Goal: Check status

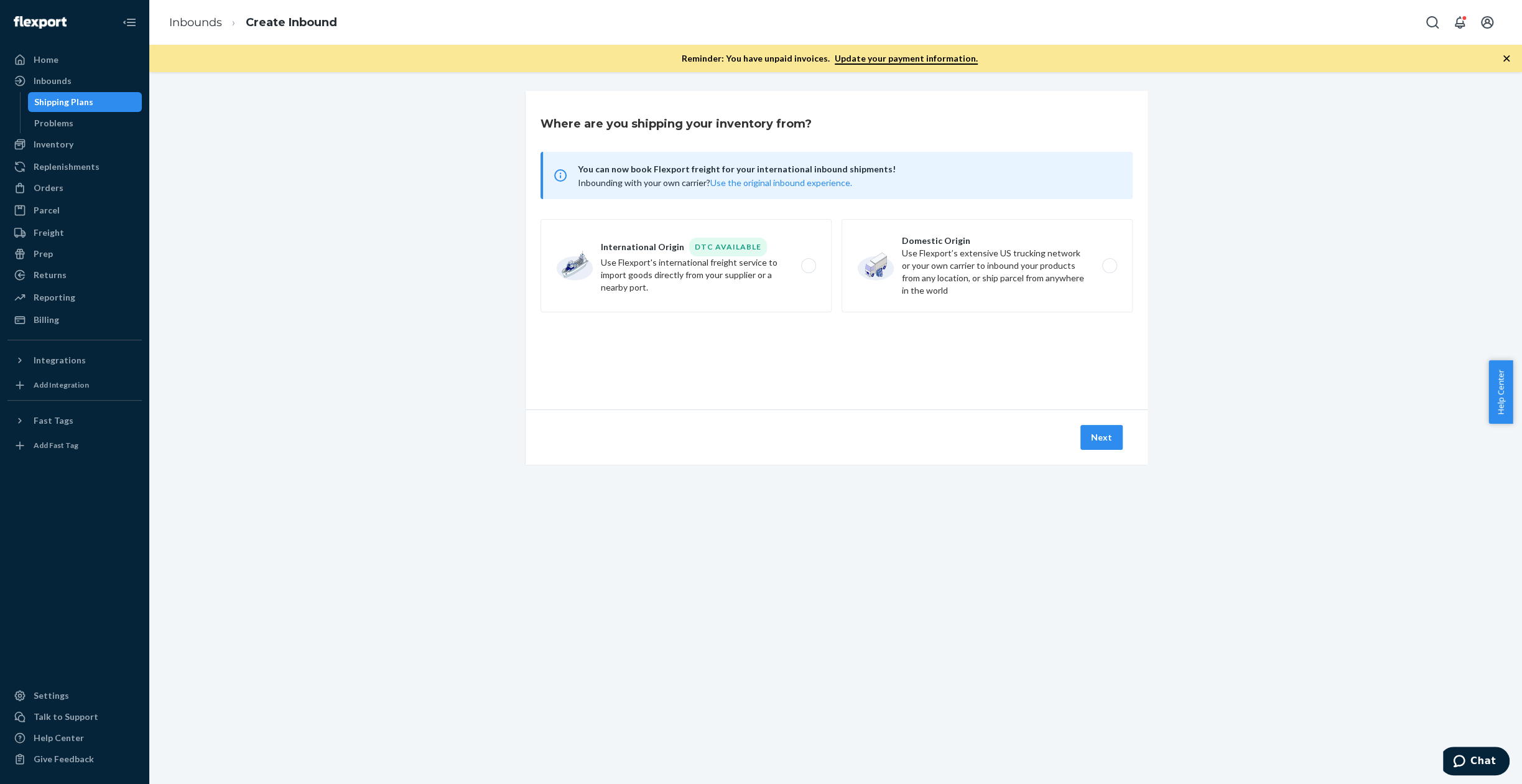
click at [57, 189] on div "Orders" at bounding box center [48, 187] width 30 height 12
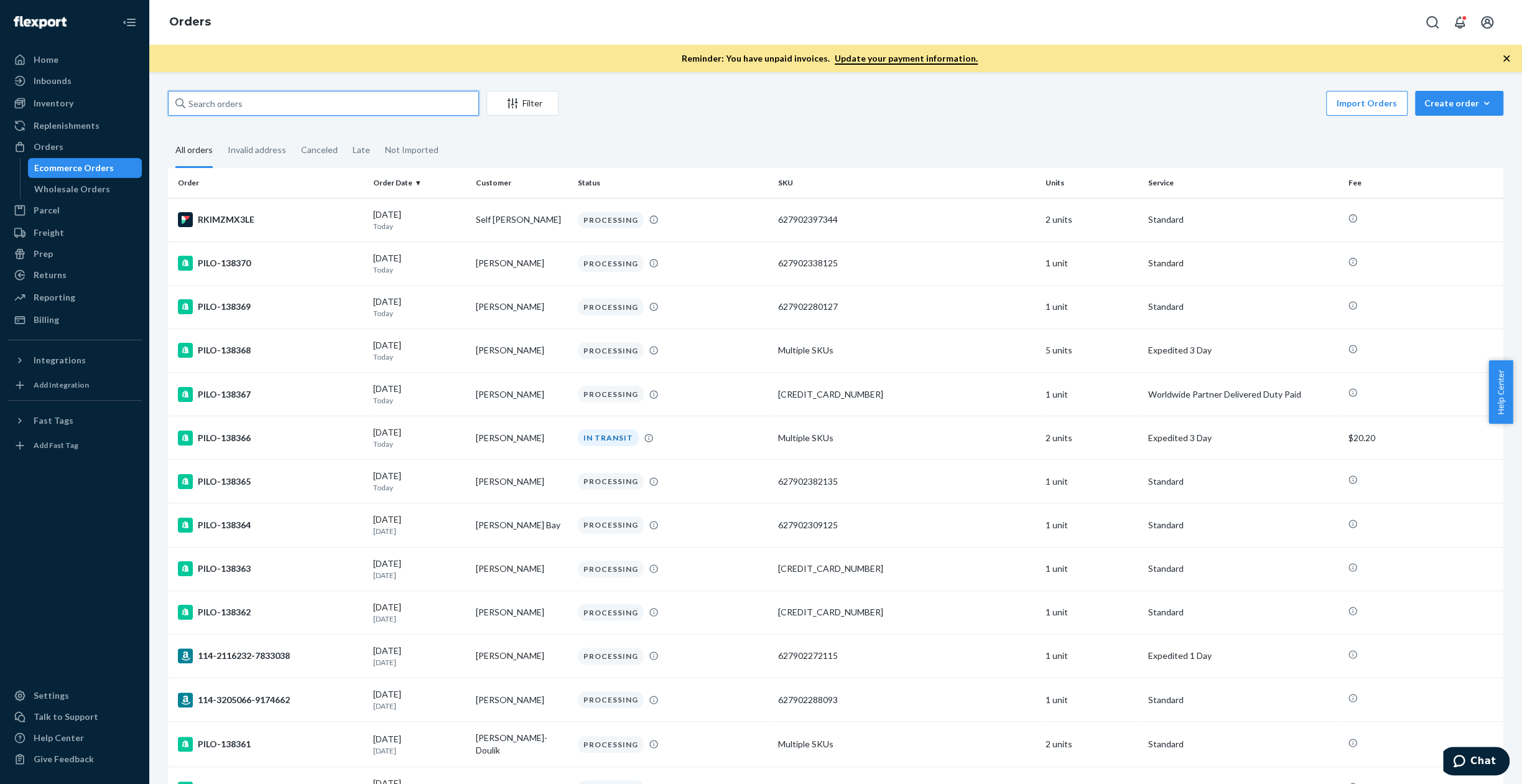
click at [272, 106] on input "text" at bounding box center [323, 103] width 311 height 25
paste input "BJI05JZJXG"
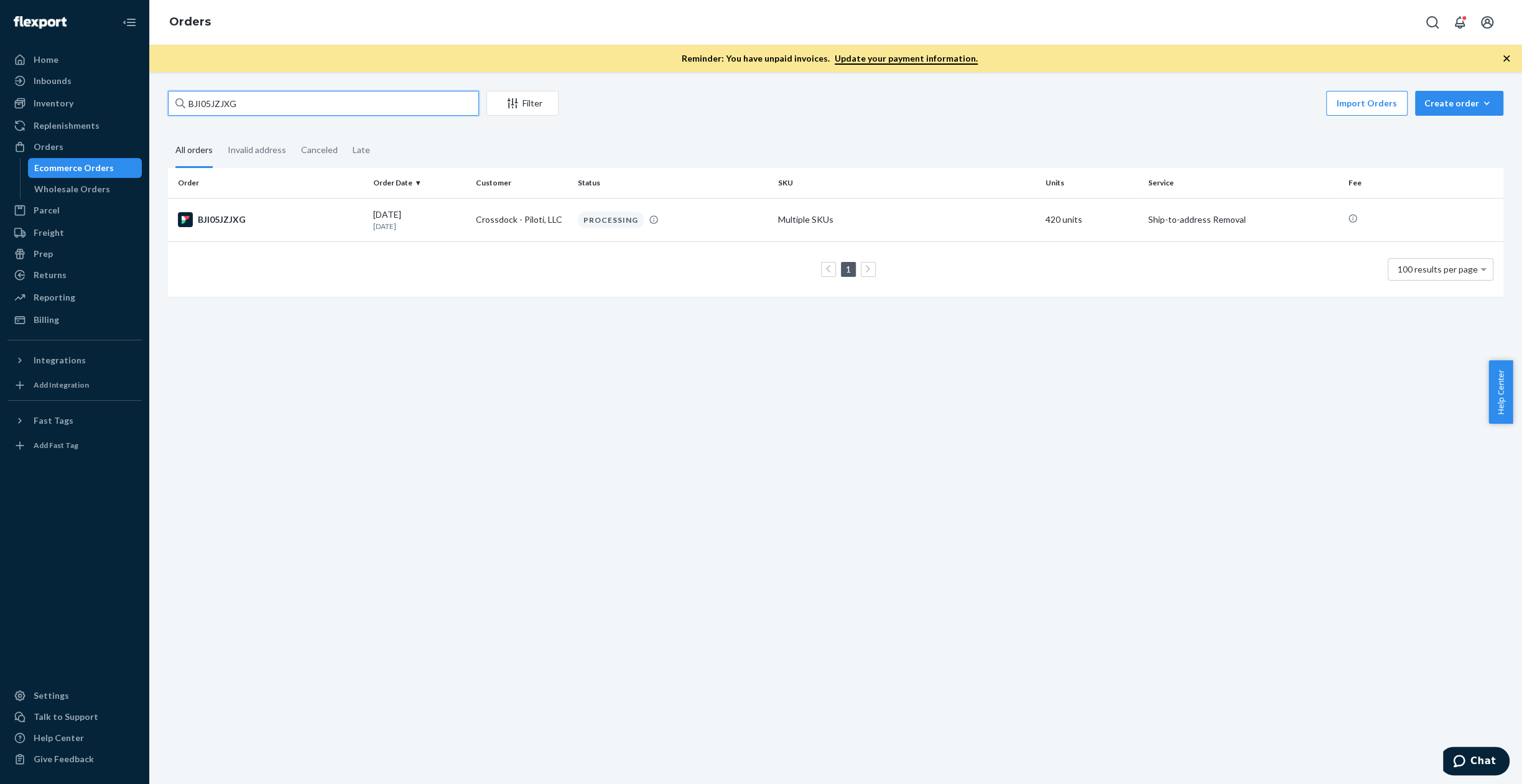
type input "BJI05JZJXG"
click at [216, 222] on div "BJI05JZJXG" at bounding box center [271, 219] width 185 height 15
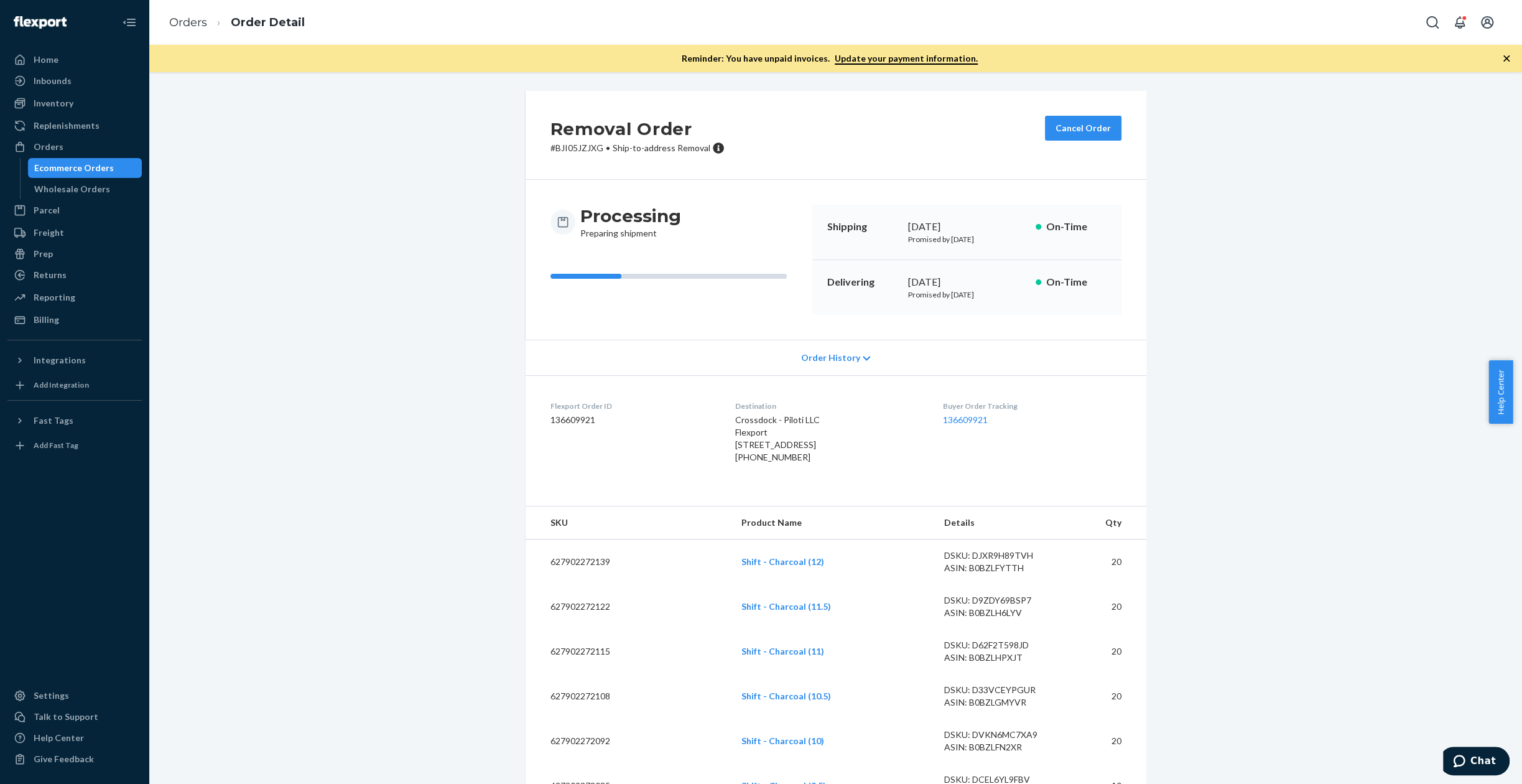
click at [39, 80] on div "Inbounds" at bounding box center [53, 81] width 38 height 12
